Goal: Information Seeking & Learning: Find specific fact

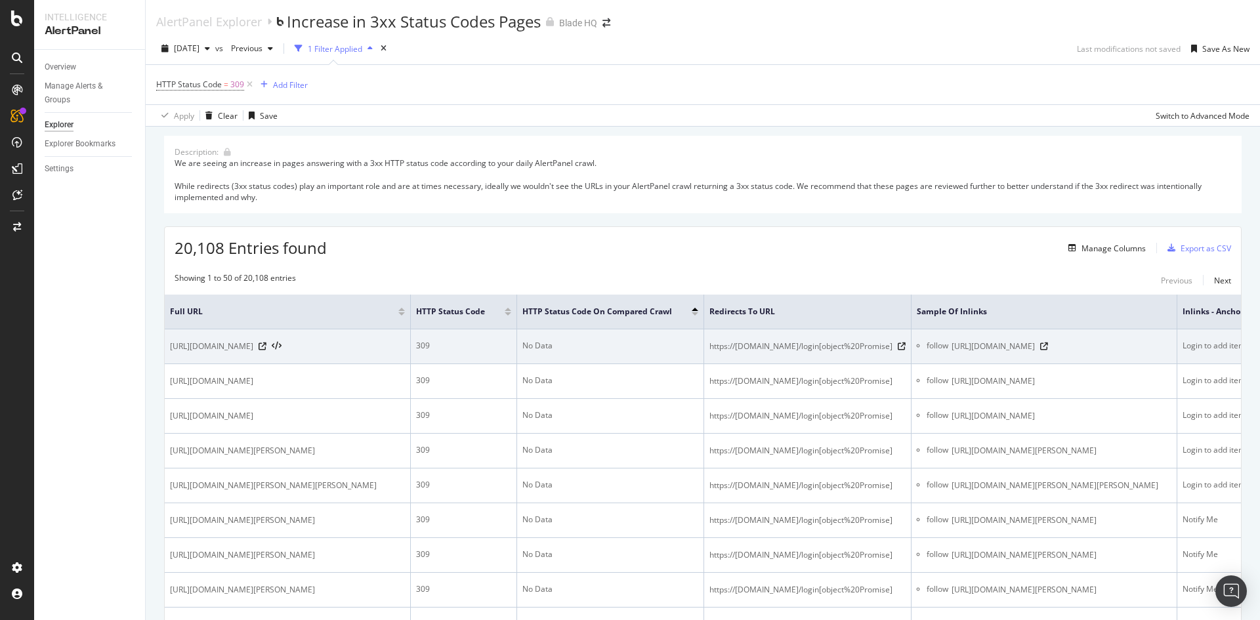
drag, startPoint x: 981, startPoint y: 349, endPoint x: 908, endPoint y: 354, distance: 73.7
click at [908, 354] on td "https://[DOMAIN_NAME]/login[object%20Promise]" at bounding box center [807, 347] width 207 height 35
copy span "[object%20Promise]"
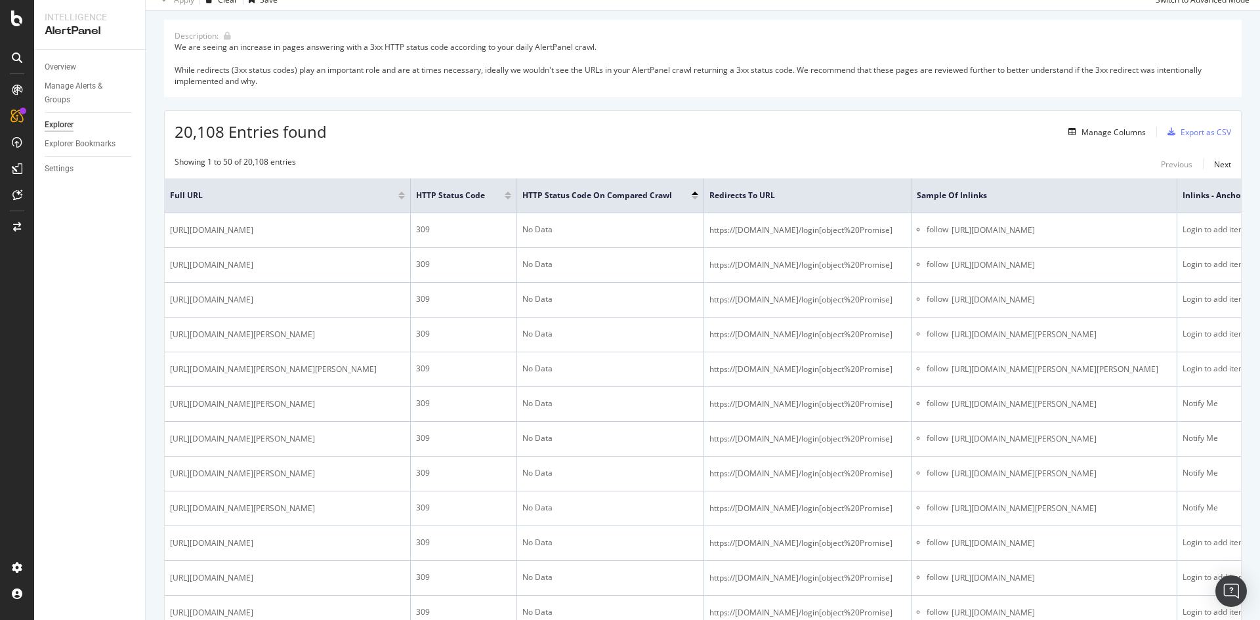
scroll to position [263, 0]
